Goal: Find specific page/section: Find specific page/section

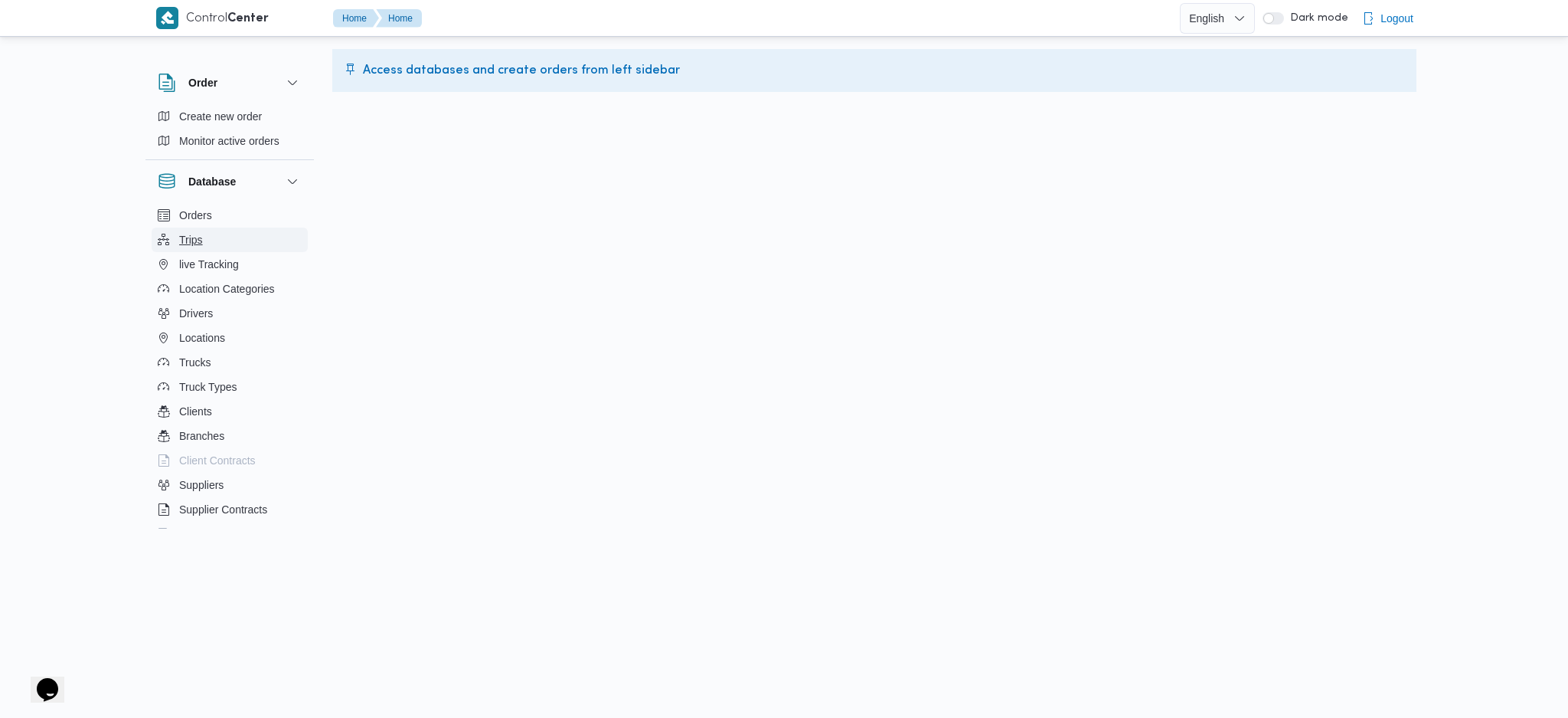
click at [218, 246] on button "Trips" at bounding box center [229, 239] width 156 height 24
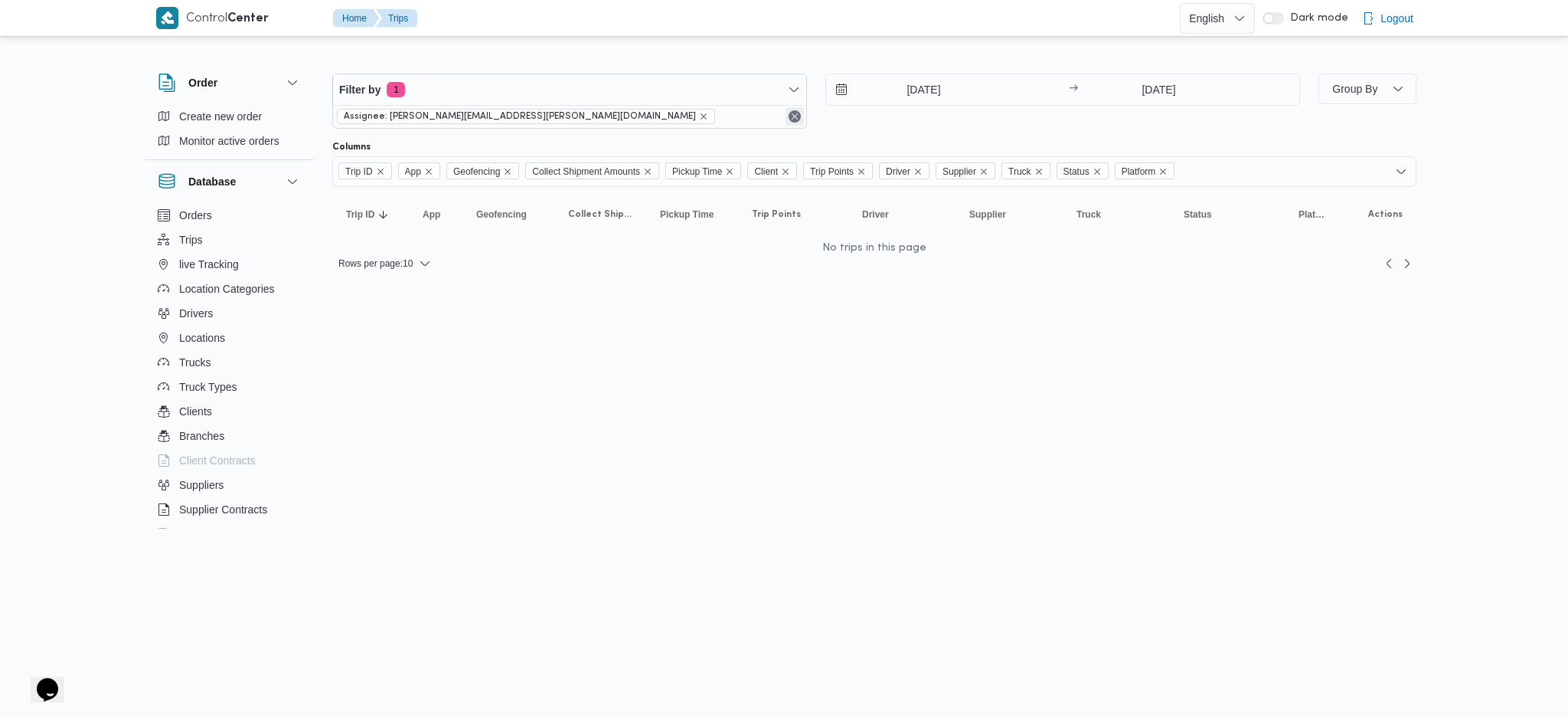
click at [798, 118] on button "Remove" at bounding box center [794, 116] width 19 height 19
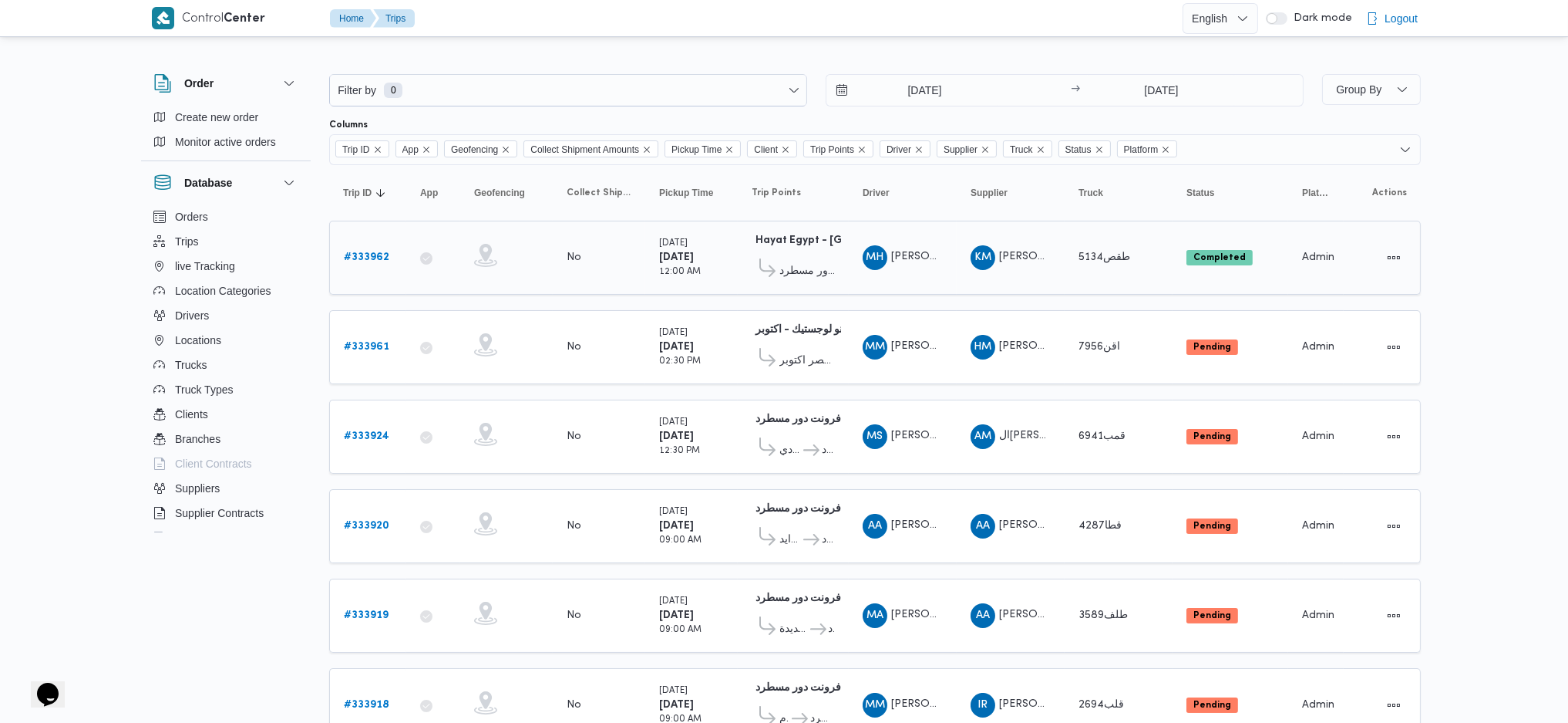
click at [364, 260] on b "# 333962" at bounding box center [366, 257] width 46 height 10
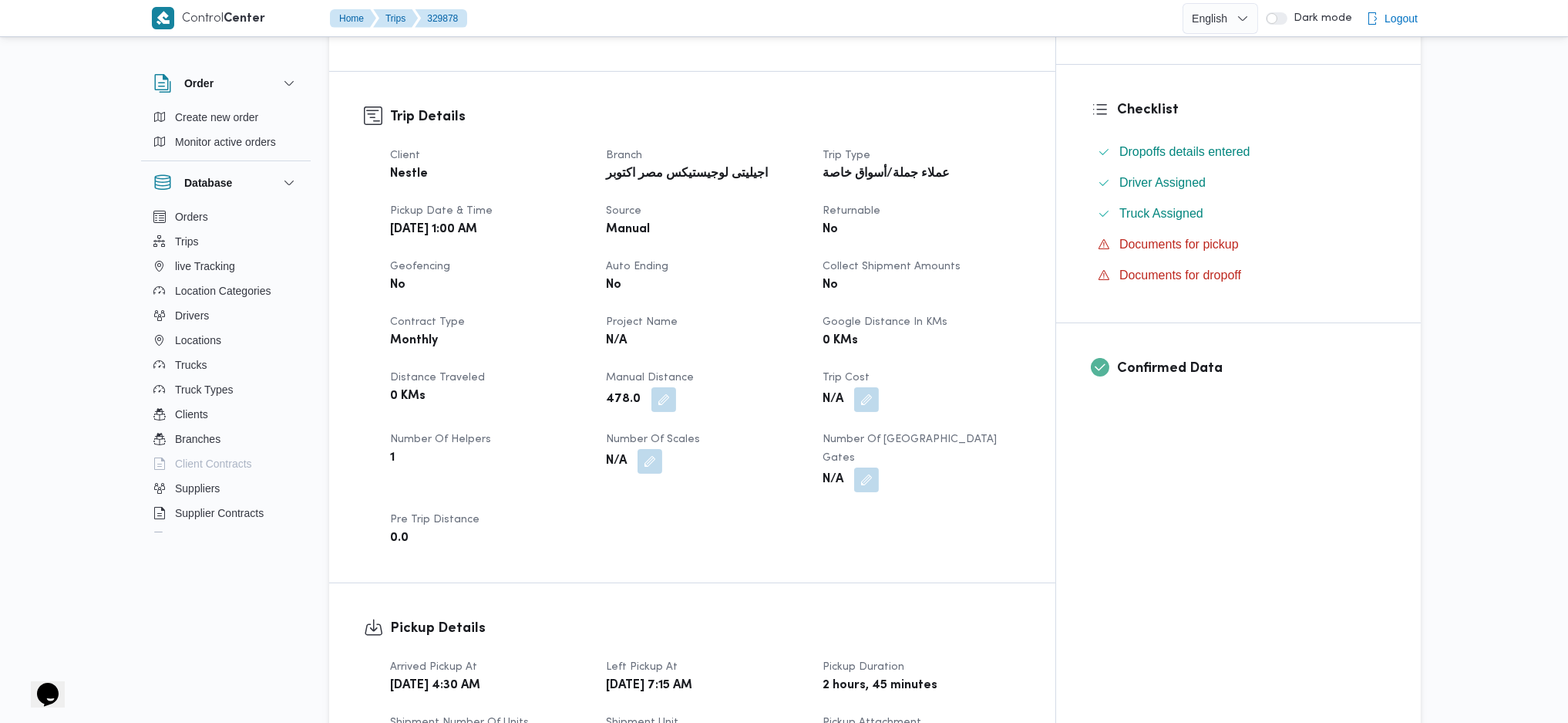
scroll to position [451, 0]
click at [213, 236] on button "Trips" at bounding box center [225, 241] width 157 height 24
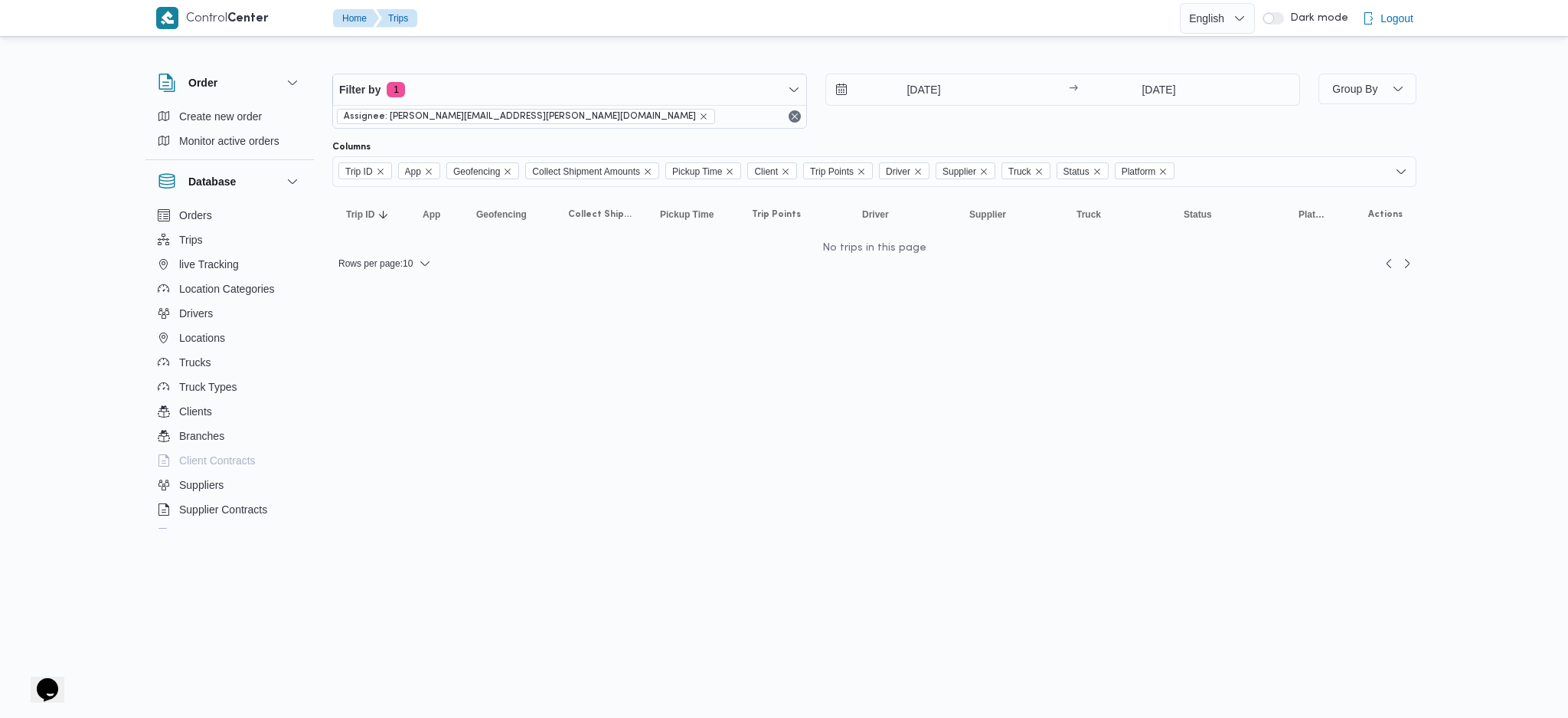
scroll to position [165, 0]
click at [802, 122] on button "Remove" at bounding box center [794, 116] width 19 height 19
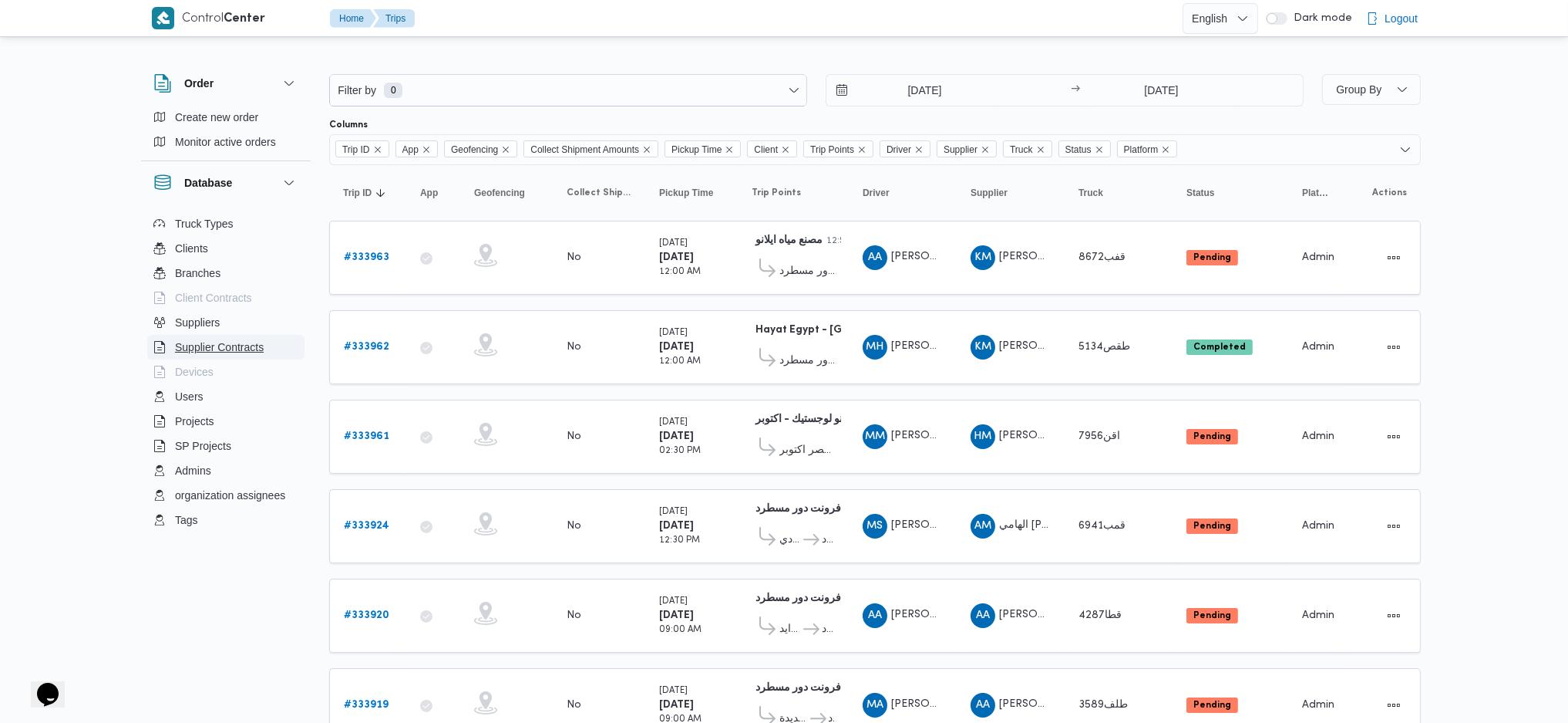
click at [236, 338] on span "Supplier Contracts" at bounding box center [219, 347] width 89 height 19
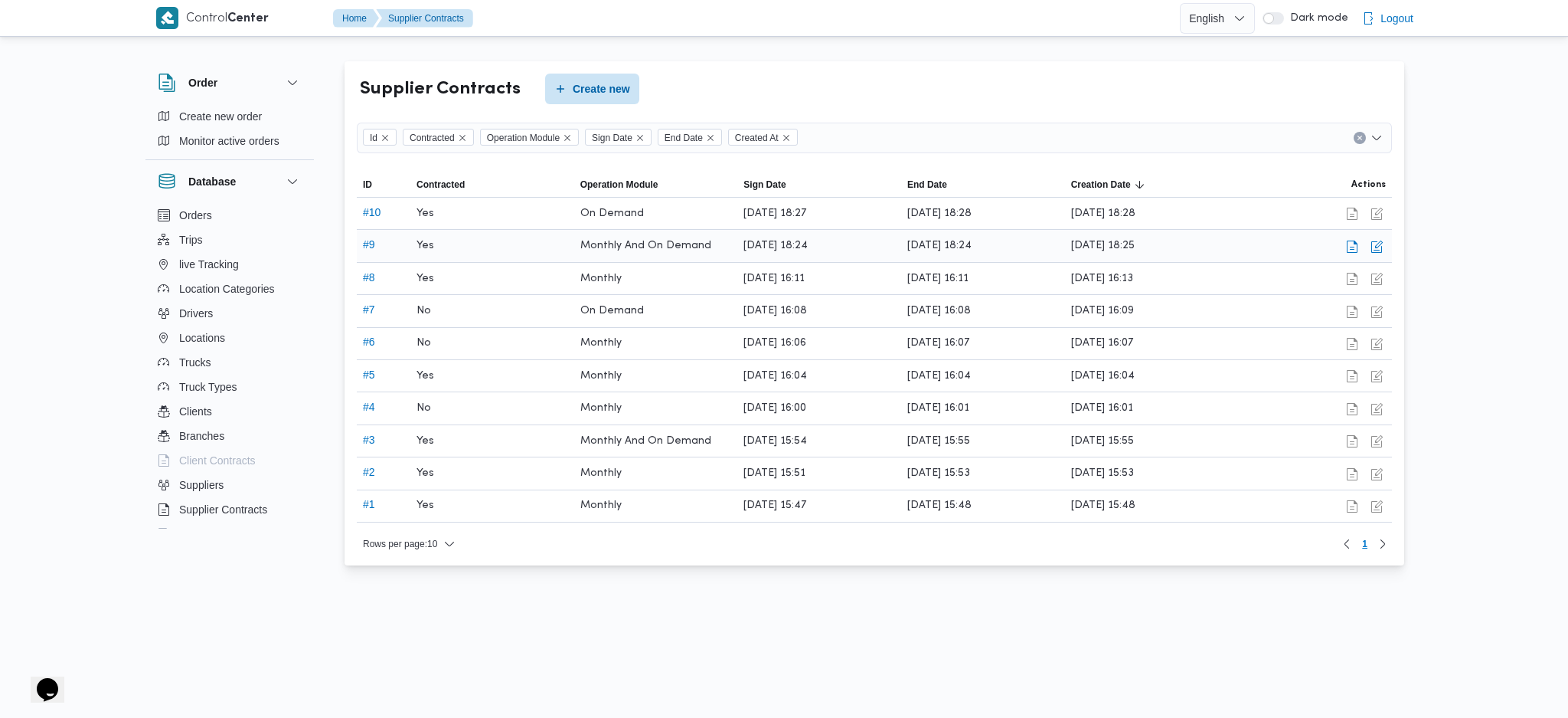
click at [660, 248] on span "Monthly And On Demand" at bounding box center [645, 245] width 131 height 19
click at [1350, 244] on button "button" at bounding box center [1351, 245] width 19 height 19
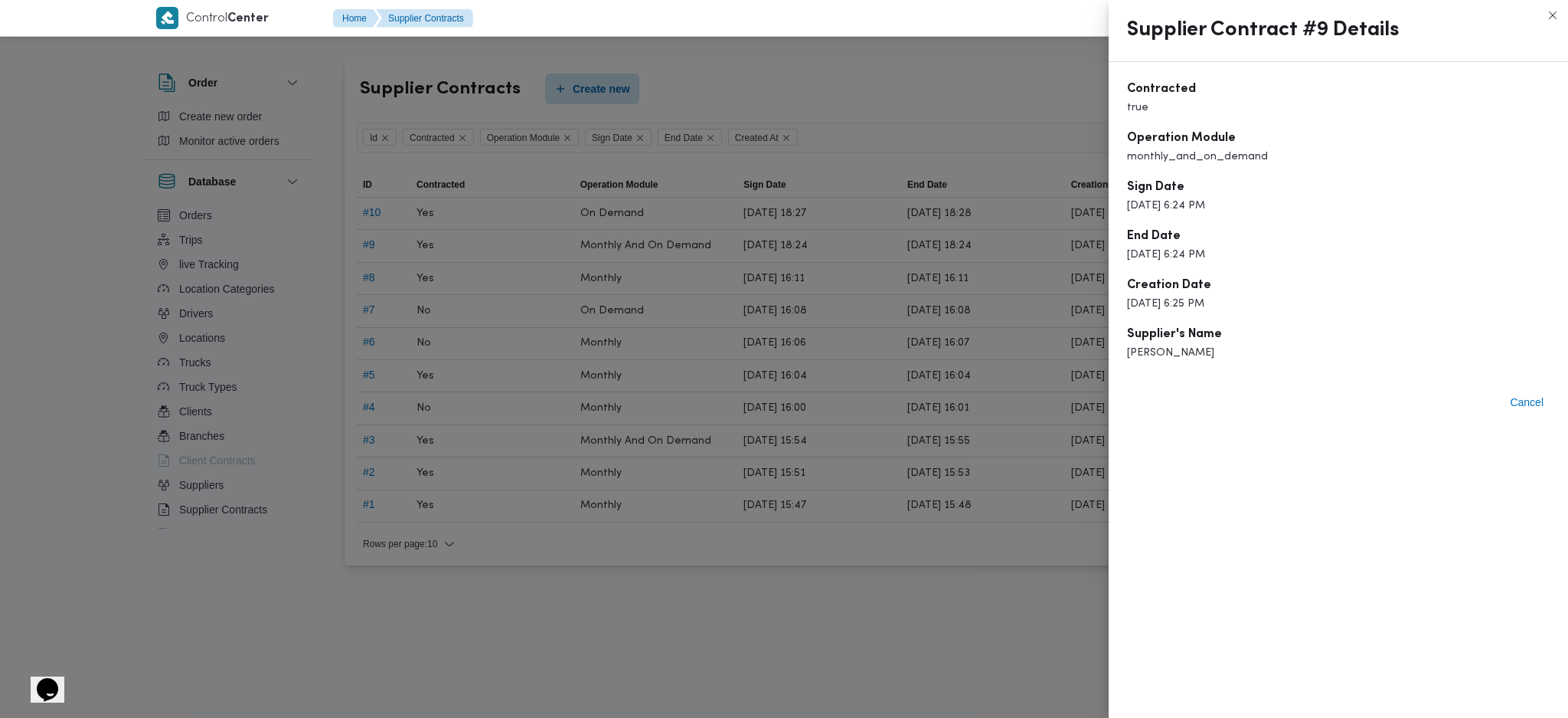
click at [937, 329] on div at bounding box center [784, 359] width 1568 height 718
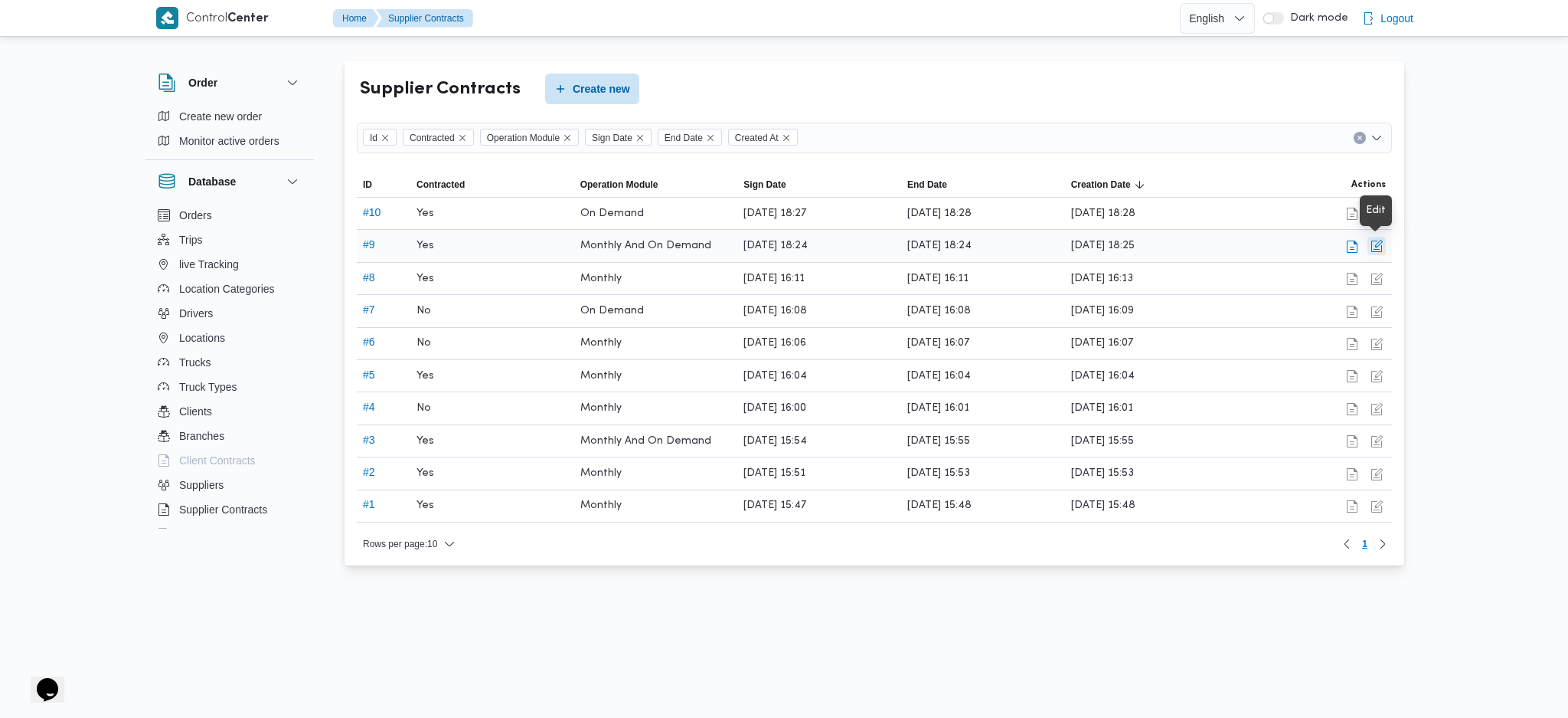
click at [1385, 249] on button "button" at bounding box center [1376, 245] width 19 height 19
select select "monthly_and_on_demand"
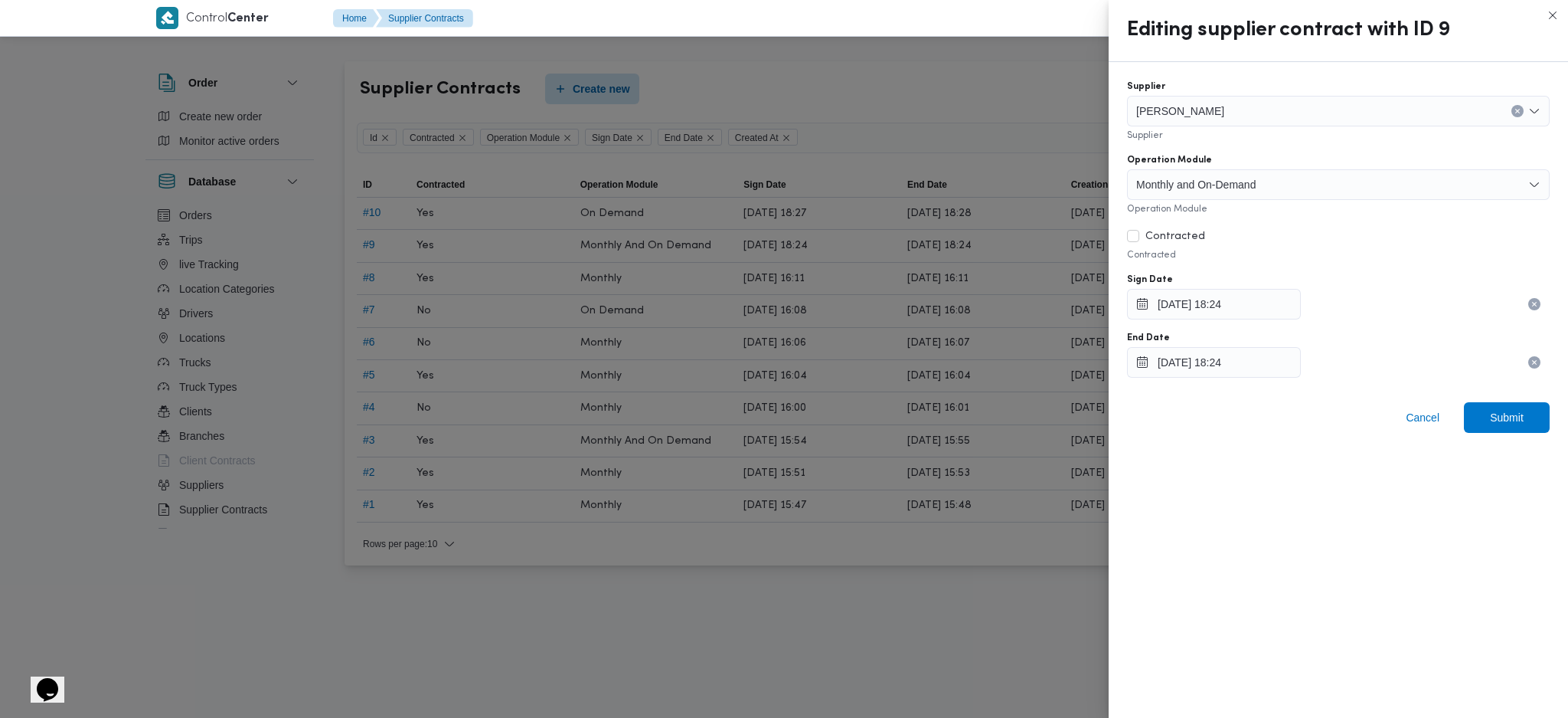
click at [963, 391] on div at bounding box center [784, 359] width 1568 height 718
